Goal: Task Accomplishment & Management: Manage account settings

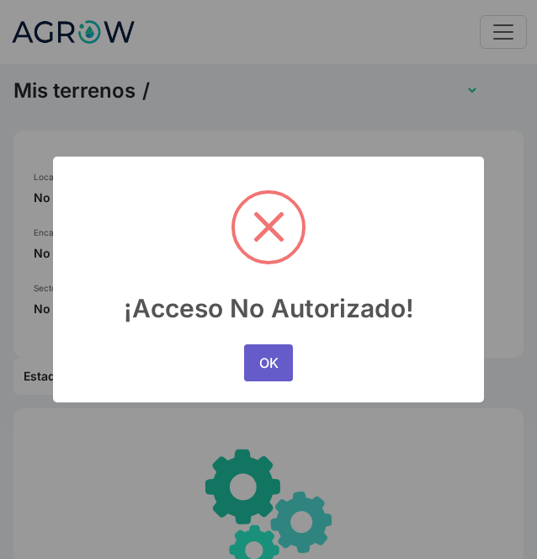
click at [266, 356] on button "OK" at bounding box center [268, 362] width 49 height 37
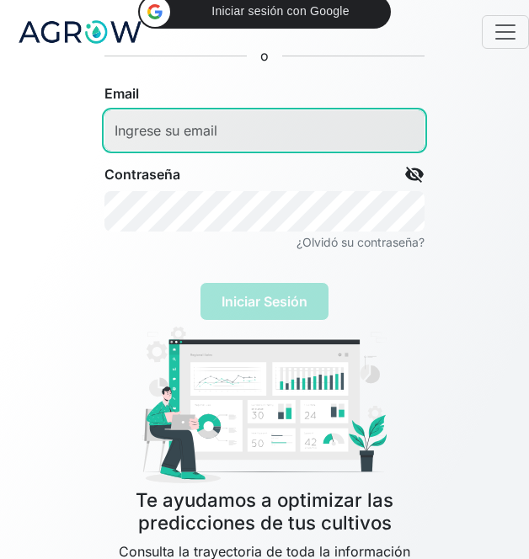
type input "[EMAIL_ADDRESS][DOMAIN_NAME]"
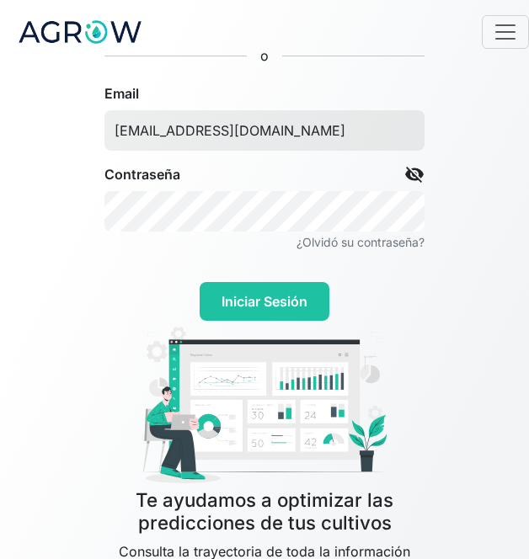
click at [246, 357] on img at bounding box center [264, 405] width 256 height 169
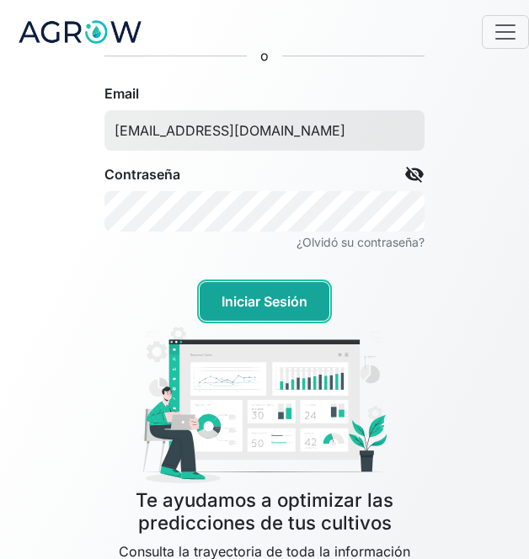
click at [244, 301] on button "Iniciar Sesión" at bounding box center [265, 301] width 130 height 39
